Goal: Task Accomplishment & Management: Manage account settings

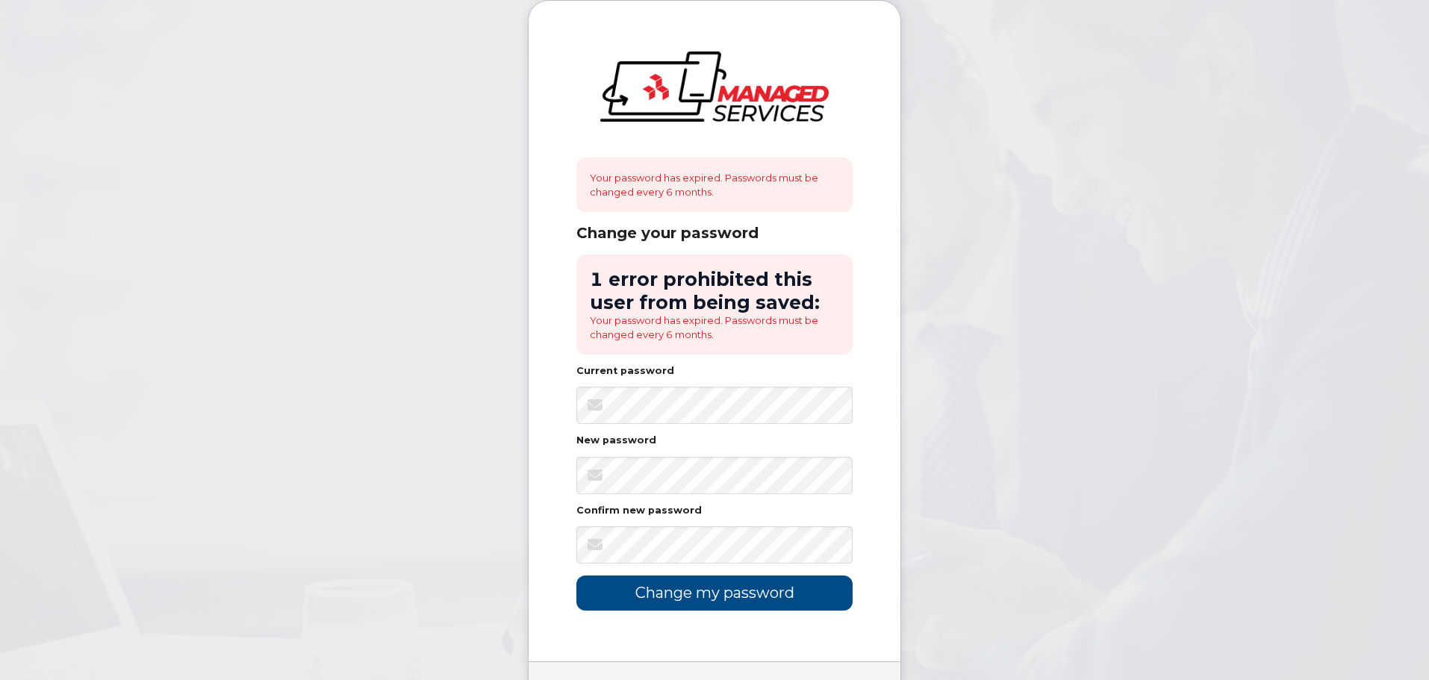
click at [327, 458] on body "Your password has expired. Passwords must be changed every 6 months. Change you…" at bounding box center [714, 385] width 1429 height 770
click at [552, 402] on div "Your password has expired. Passwords must be changed every 6 months. Change you…" at bounding box center [715, 331] width 372 height 661
click at [540, 482] on div "Your password has expired. Passwords must be changed every 6 months. Change you…" at bounding box center [715, 331] width 372 height 661
click at [515, 471] on body "Your password has expired. Passwords must be changed every 6 months. Change you…" at bounding box center [714, 385] width 1429 height 770
click at [405, 533] on body "Your password has expired. Passwords must be changed every 6 months. Change you…" at bounding box center [714, 385] width 1429 height 770
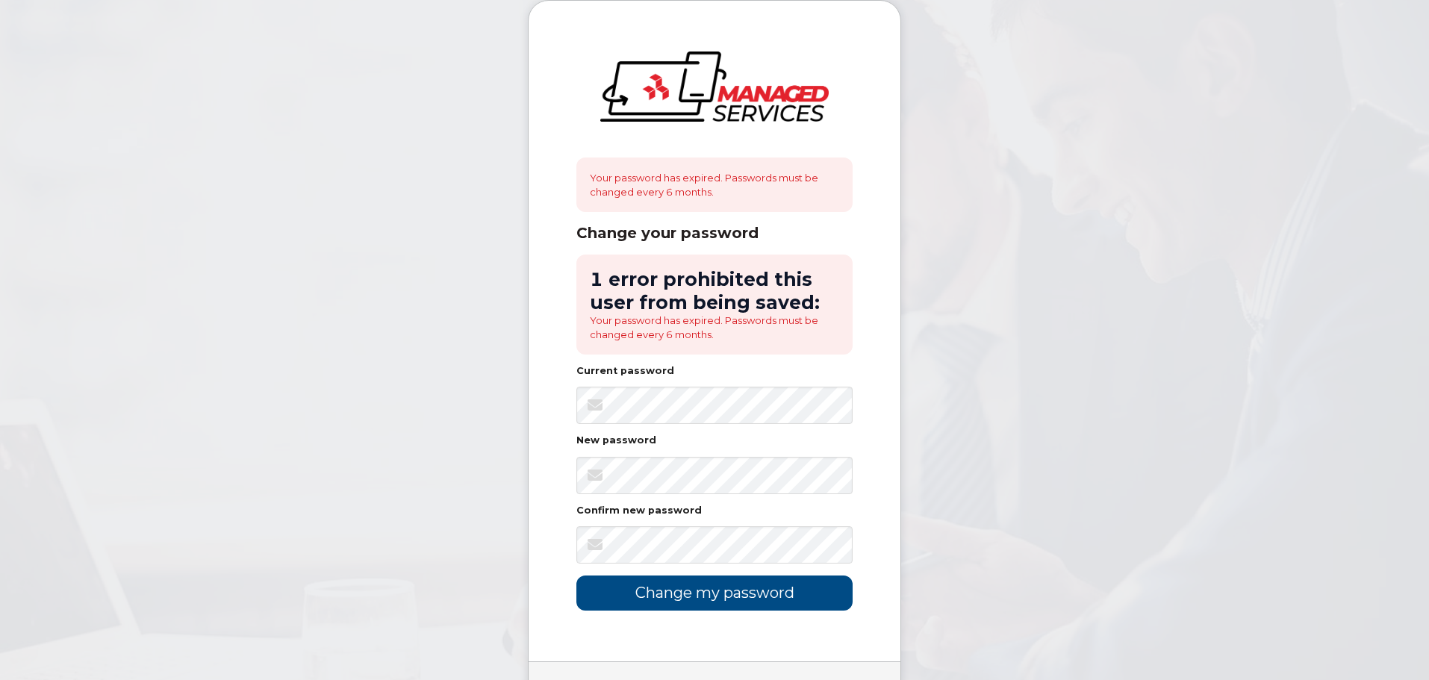
click at [241, 319] on body "Your password has expired. Passwords must be changed every 6 months. Change you…" at bounding box center [714, 385] width 1429 height 770
click at [573, 411] on div "Your password has expired. Passwords must be changed every 6 months. Change you…" at bounding box center [715, 331] width 372 height 661
click at [690, 591] on input "Change my password" at bounding box center [714, 593] width 276 height 35
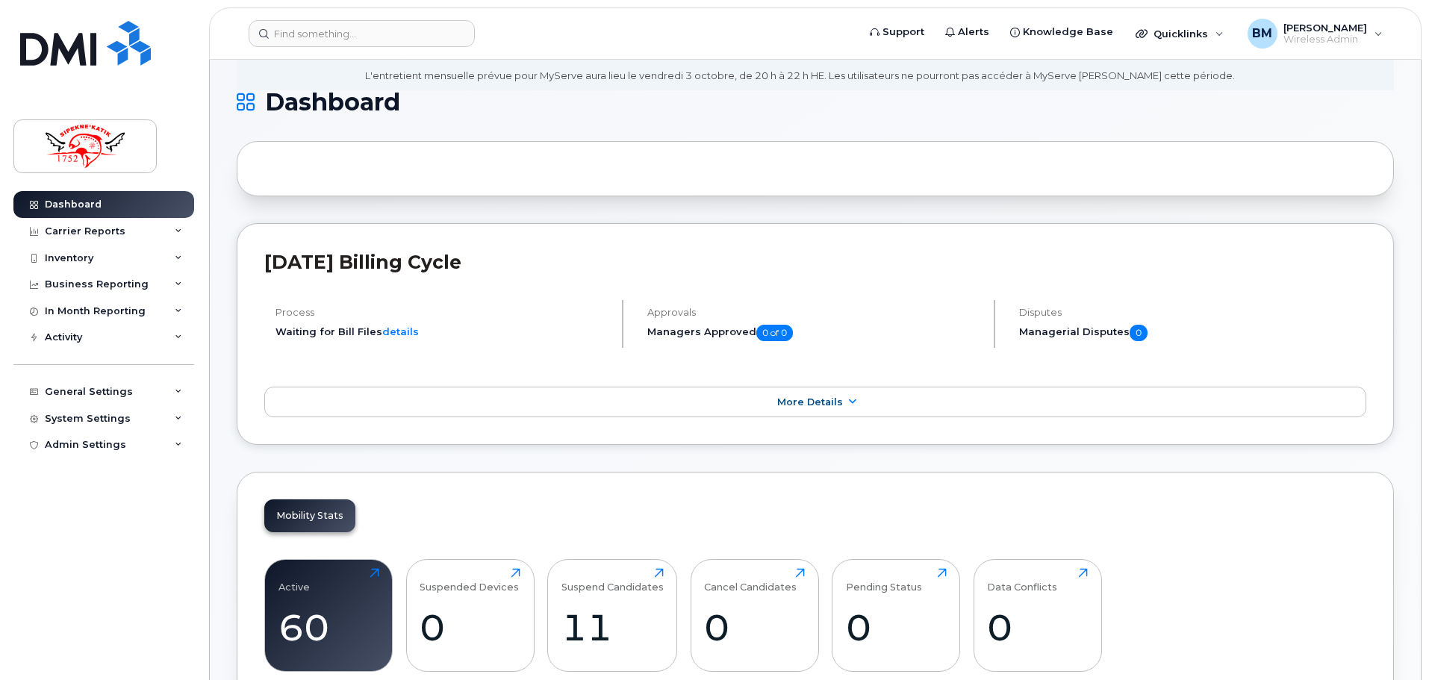
scroll to position [373, 0]
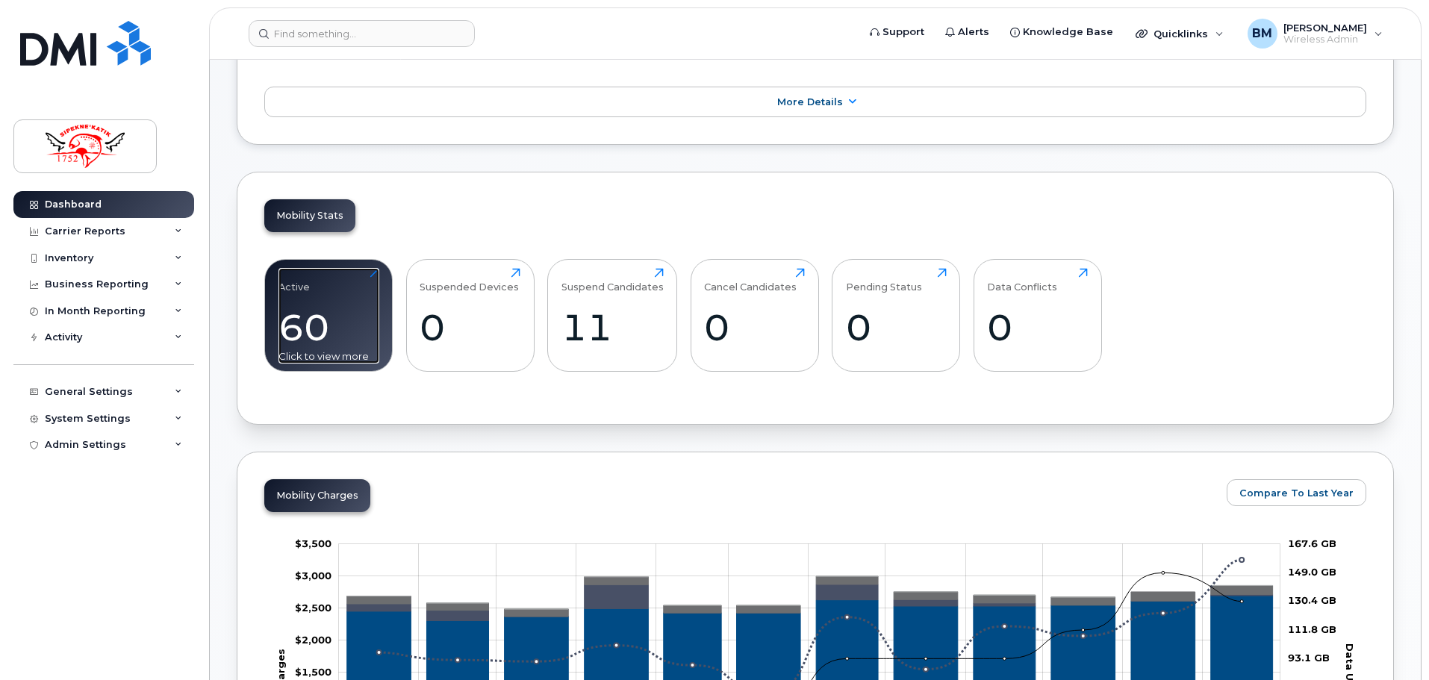
click at [349, 343] on div "60" at bounding box center [328, 327] width 101 height 44
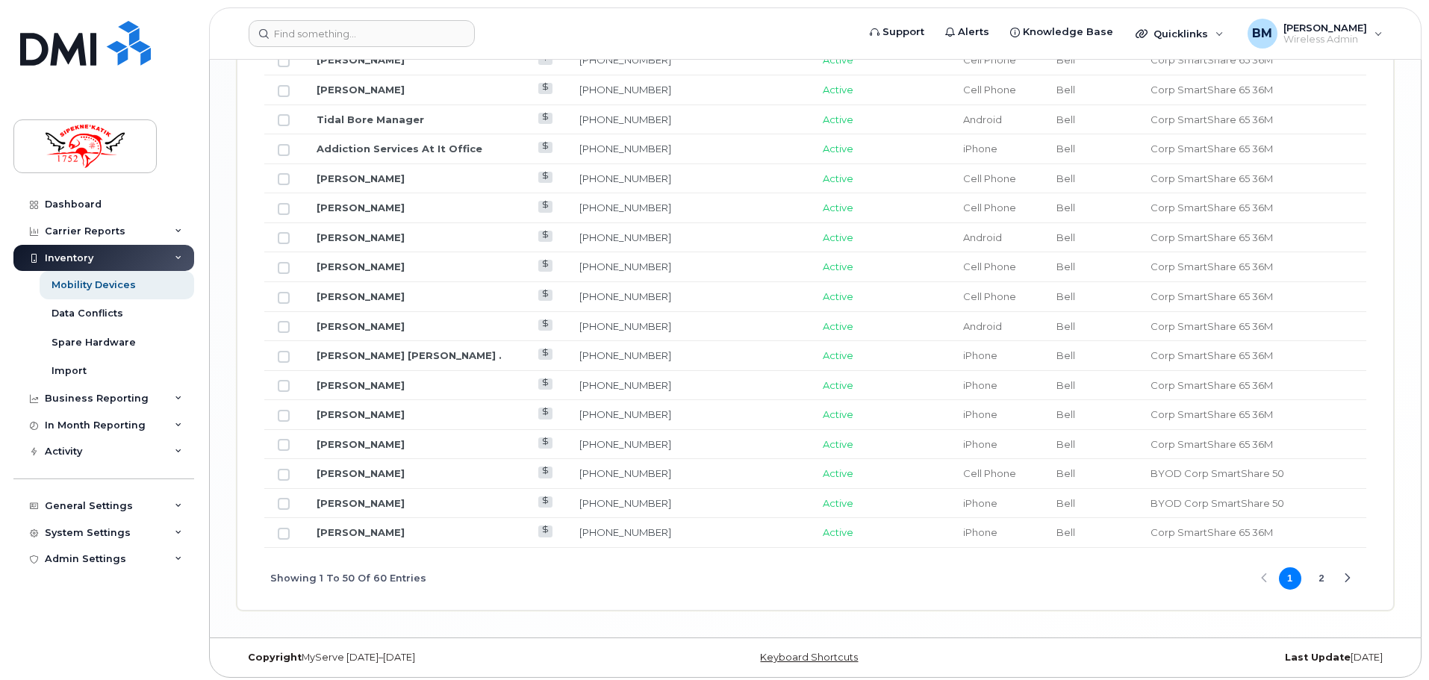
scroll to position [1792, 0]
click at [1325, 581] on button "2" at bounding box center [1321, 578] width 22 height 22
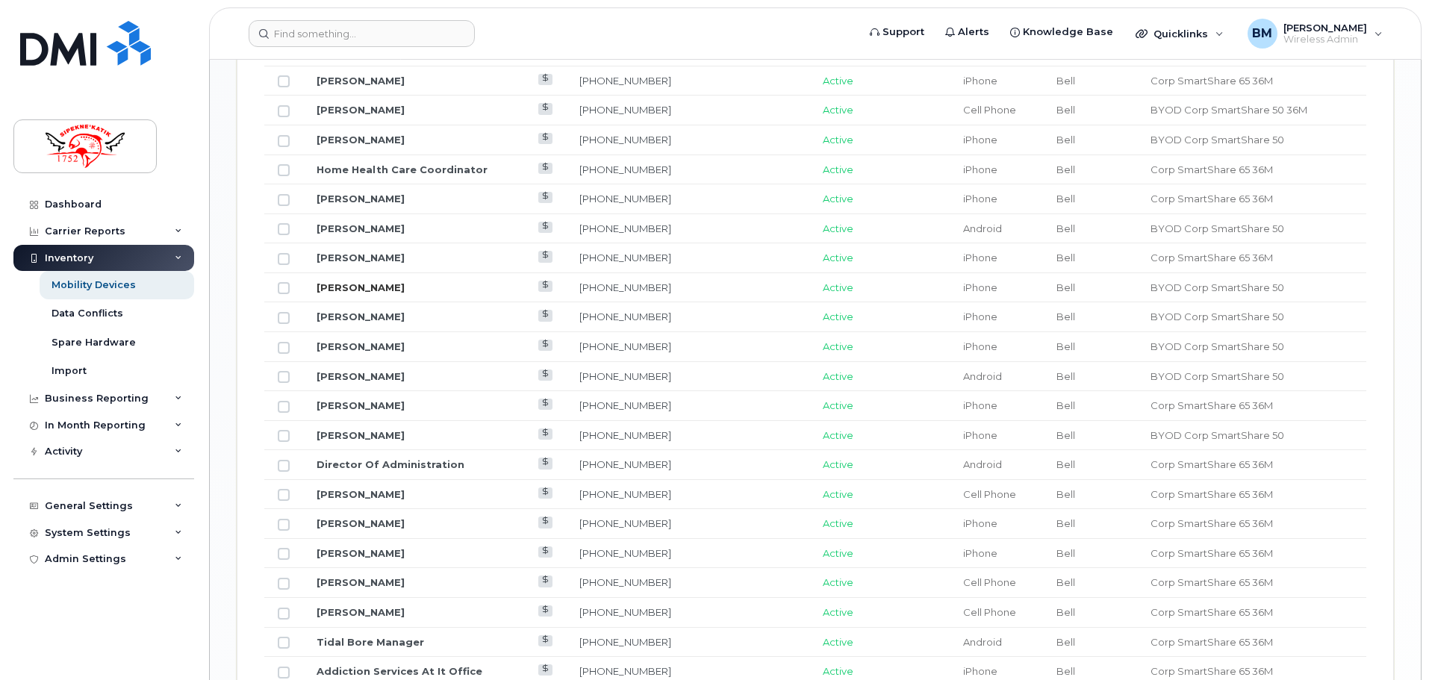
scroll to position [1120, 0]
click at [651, 287] on td "[PHONE_NUMBER]" at bounding box center [635, 289] width 138 height 30
click at [393, 289] on link "[PERSON_NAME]" at bounding box center [361, 288] width 88 height 12
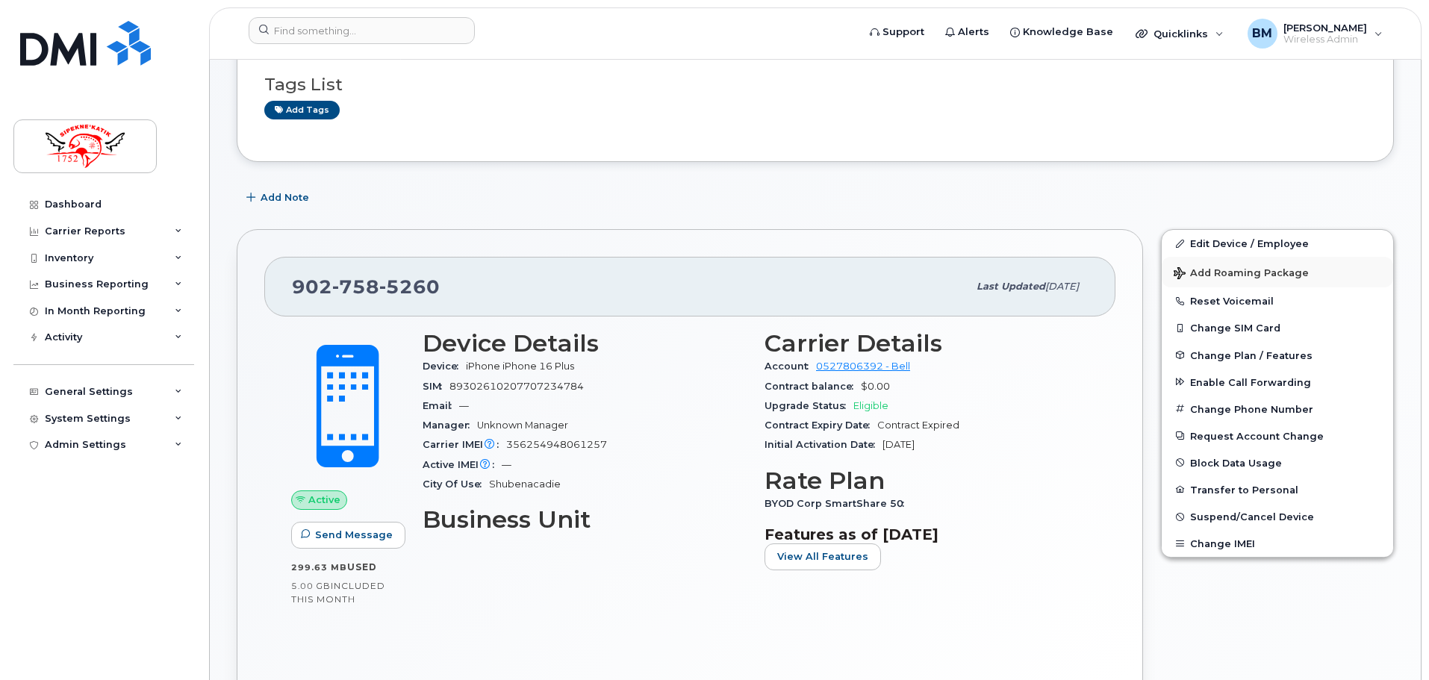
scroll to position [224, 0]
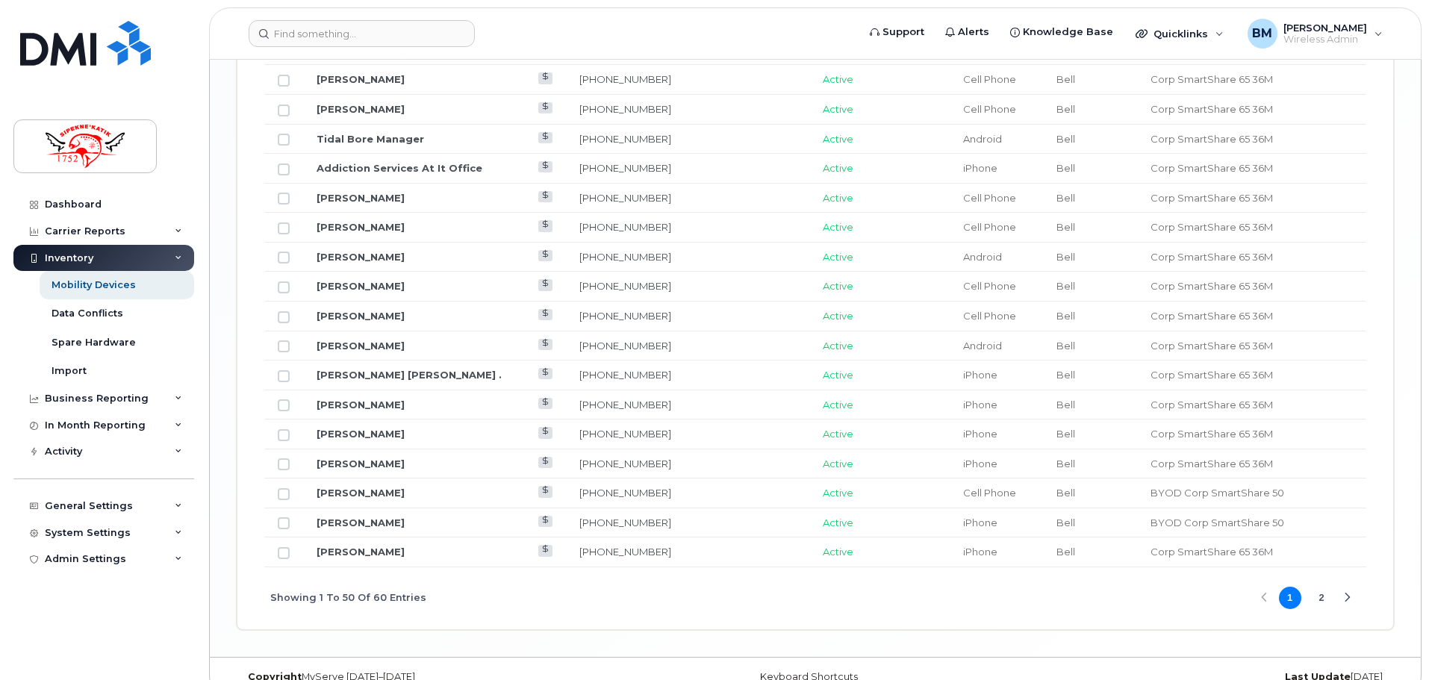
scroll to position [1796, 0]
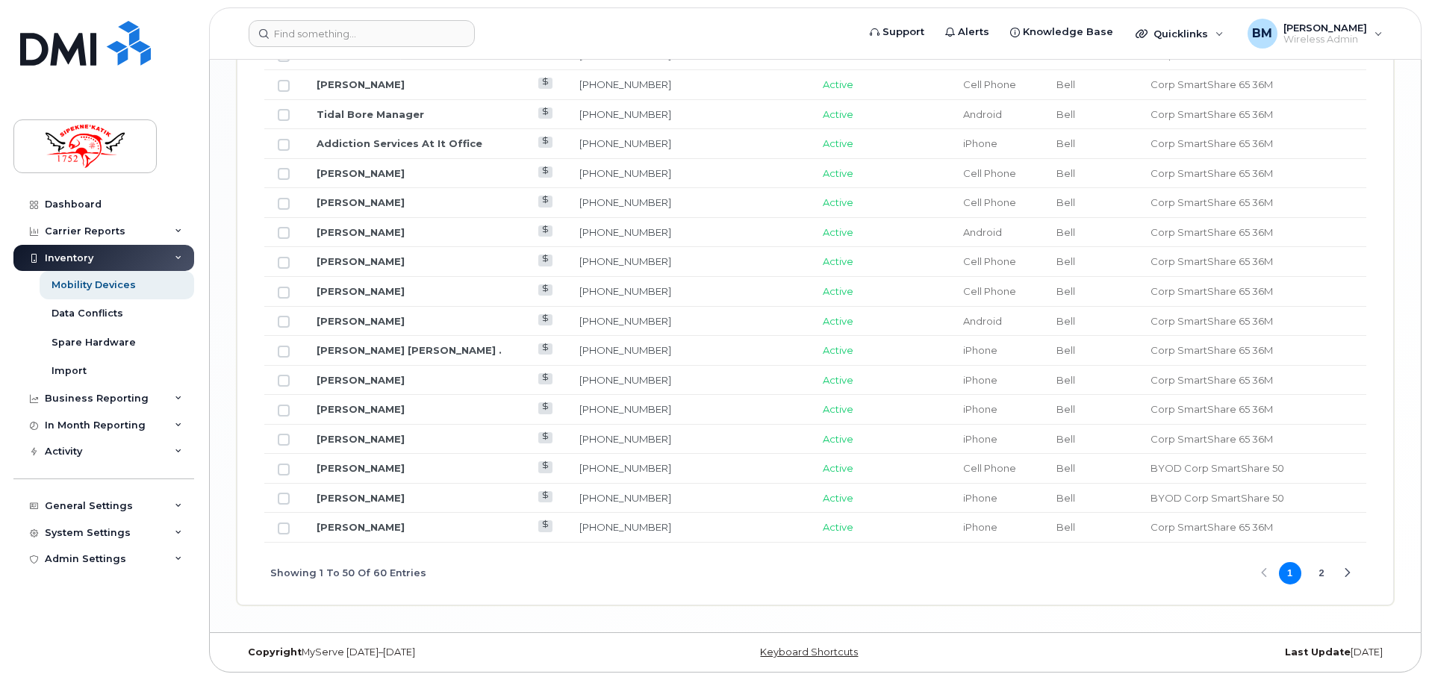
click at [1322, 575] on button "2" at bounding box center [1321, 573] width 22 height 22
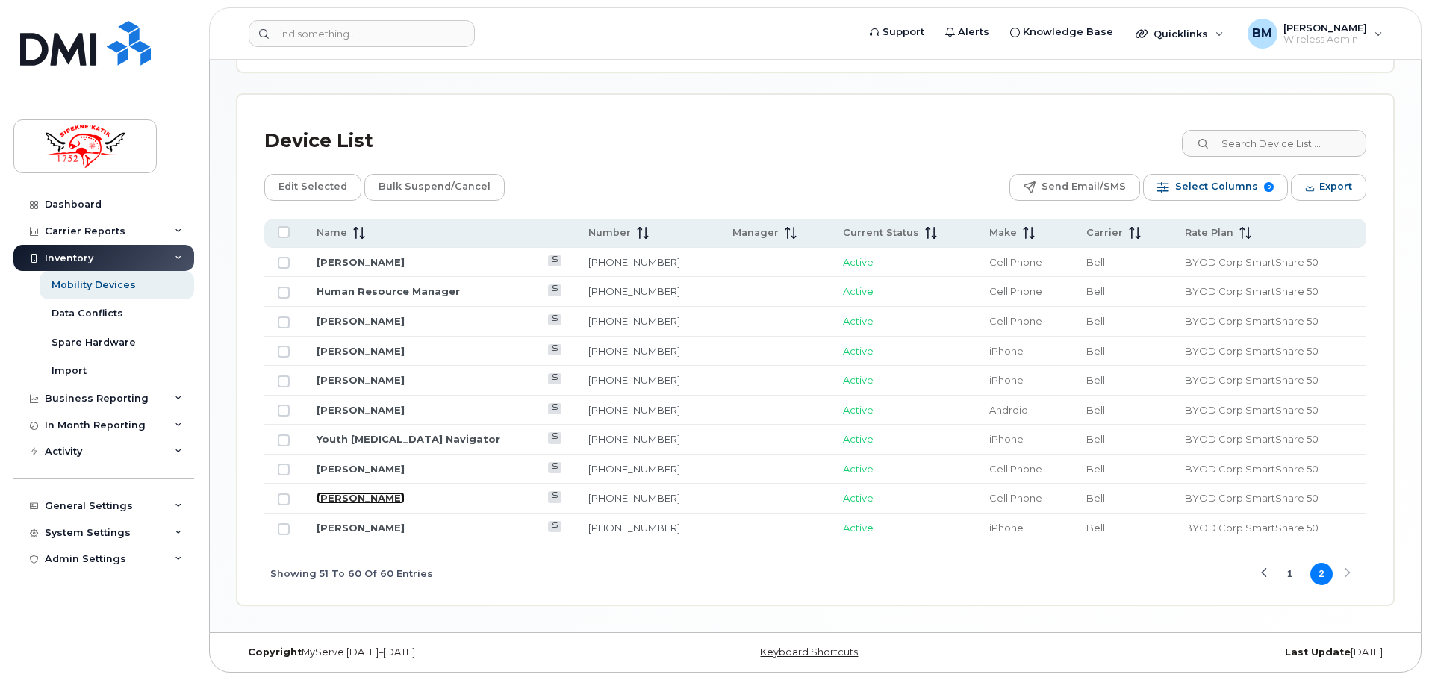
click at [375, 499] on link "[PERSON_NAME]" at bounding box center [361, 498] width 88 height 12
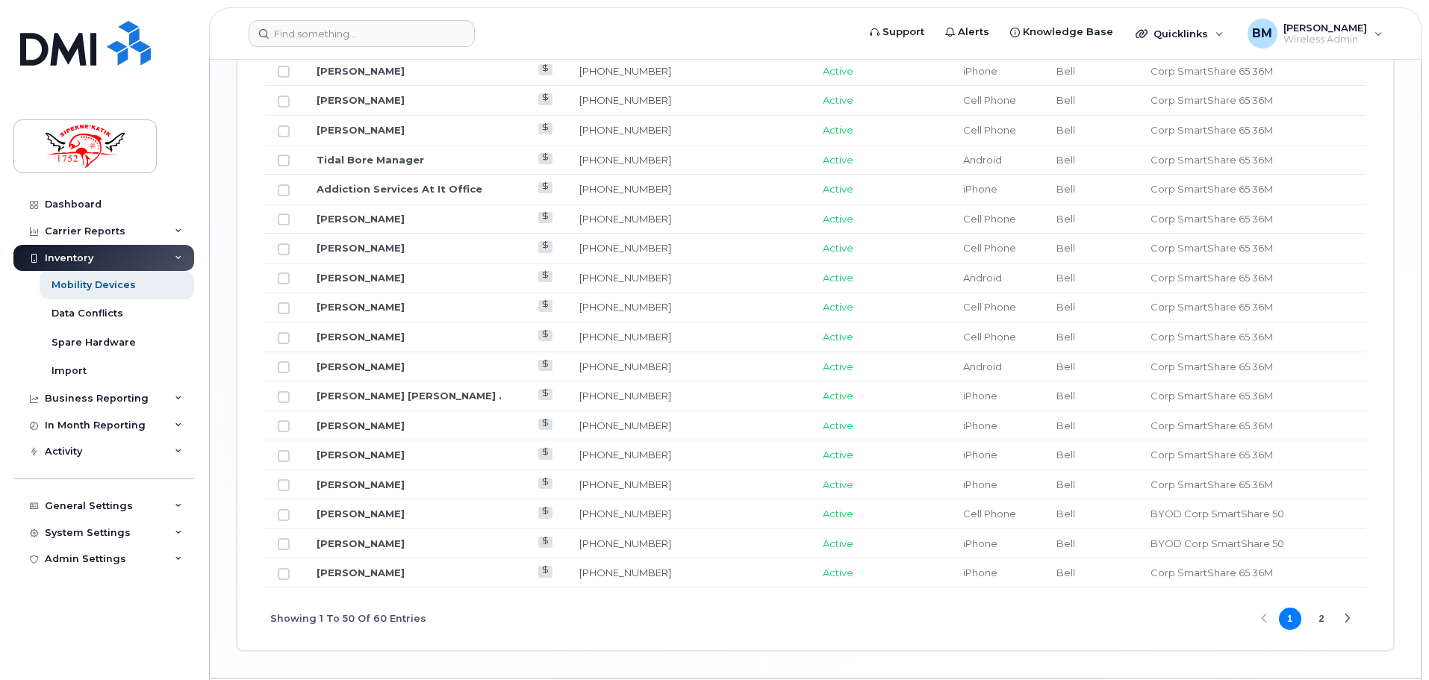
scroll to position [1796, 0]
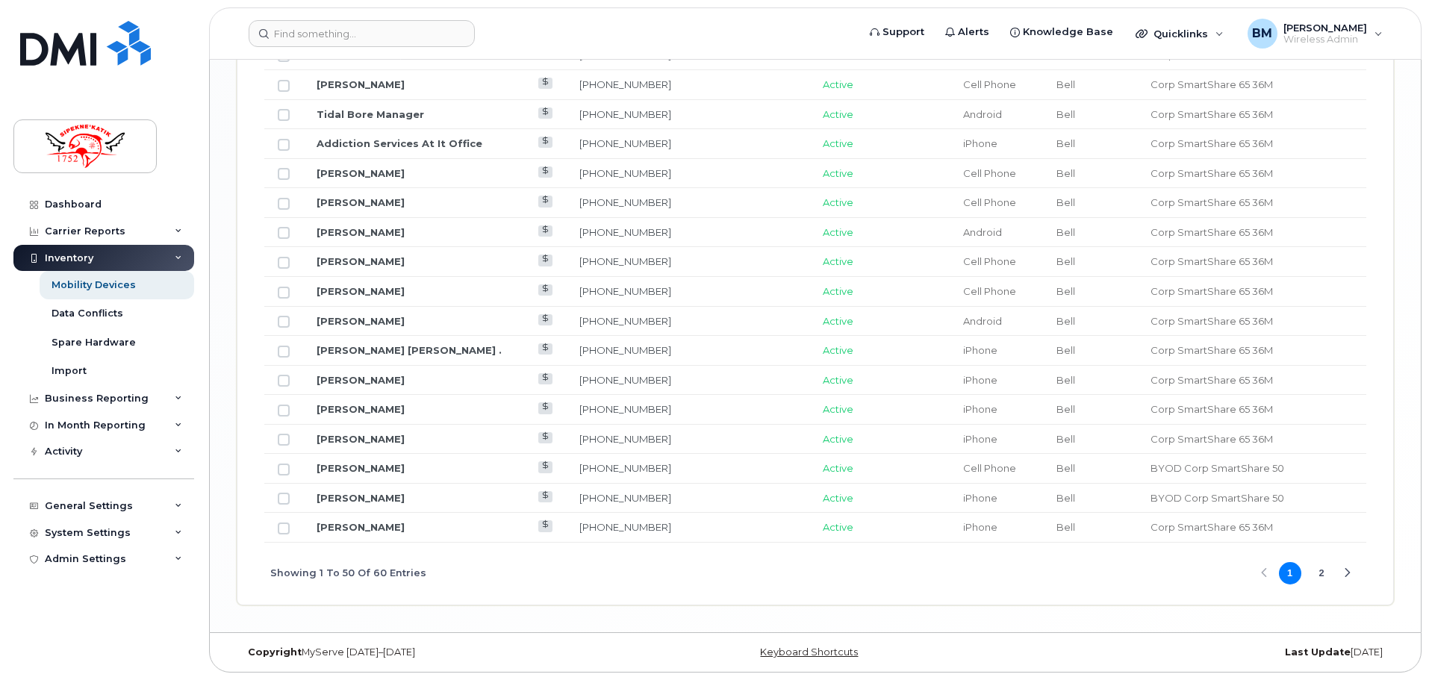
click at [1325, 573] on button "2" at bounding box center [1321, 573] width 22 height 22
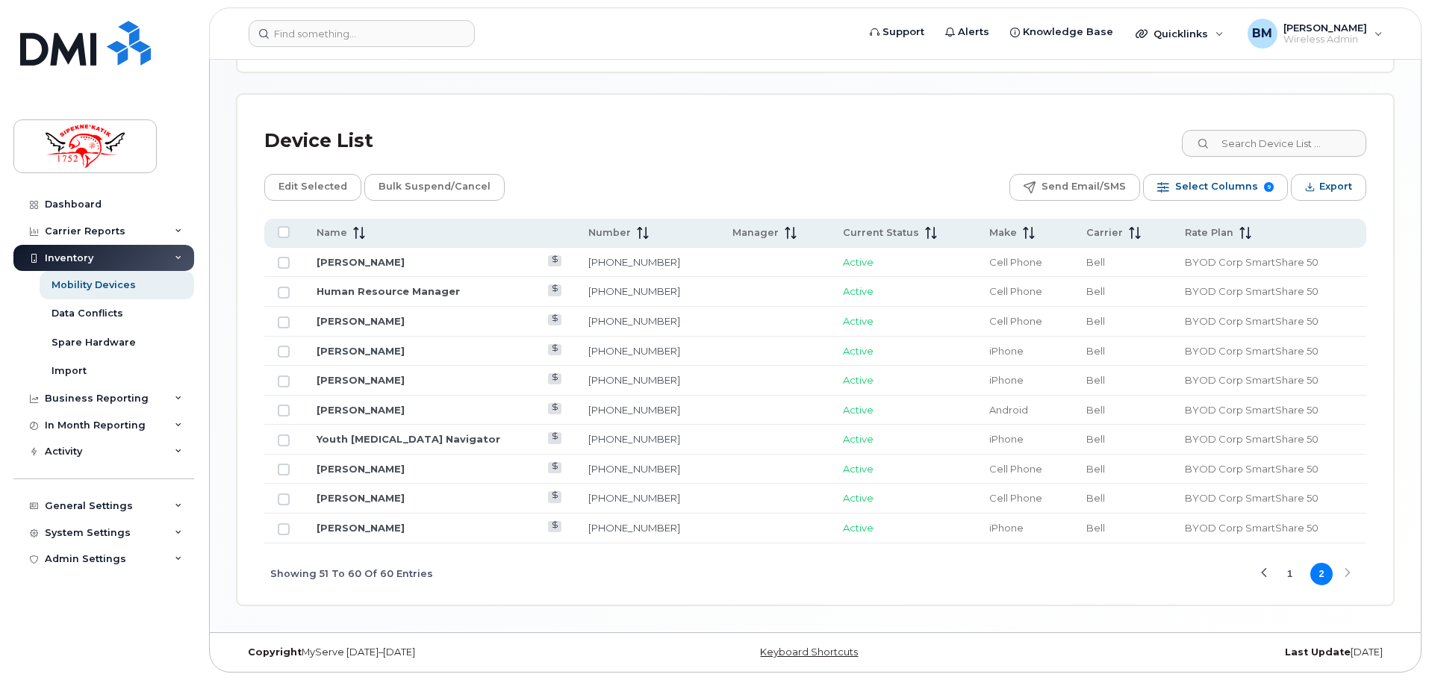
scroll to position [614, 0]
